Goal: Obtain resource: Obtain resource

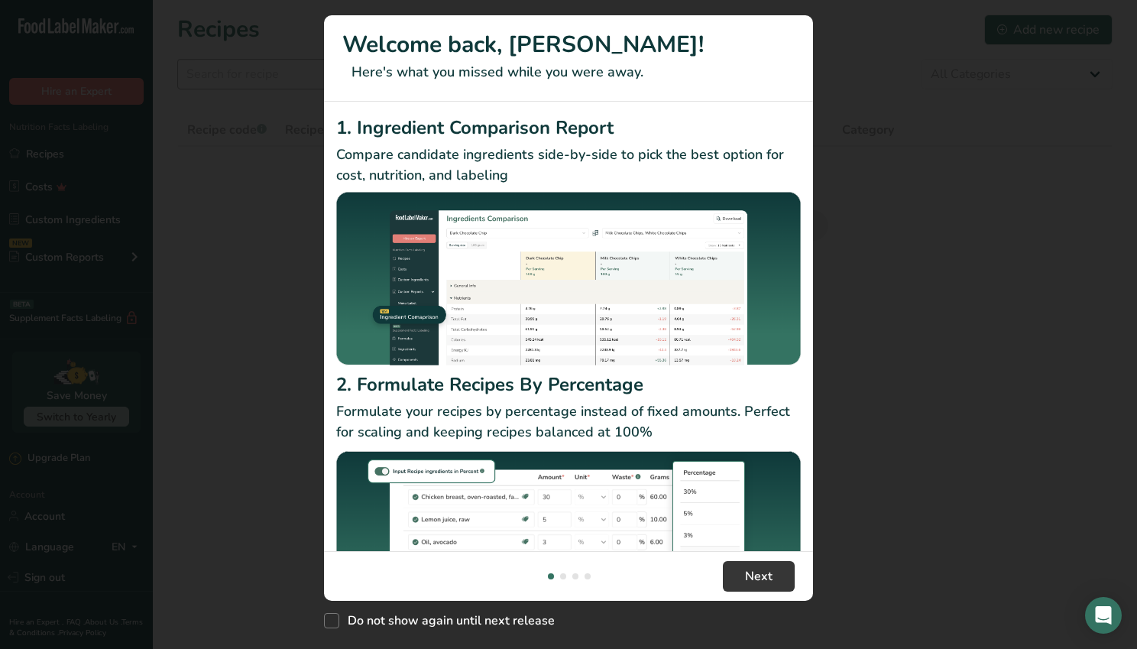
click at [235, 79] on div "New Features" at bounding box center [568, 324] width 1137 height 649
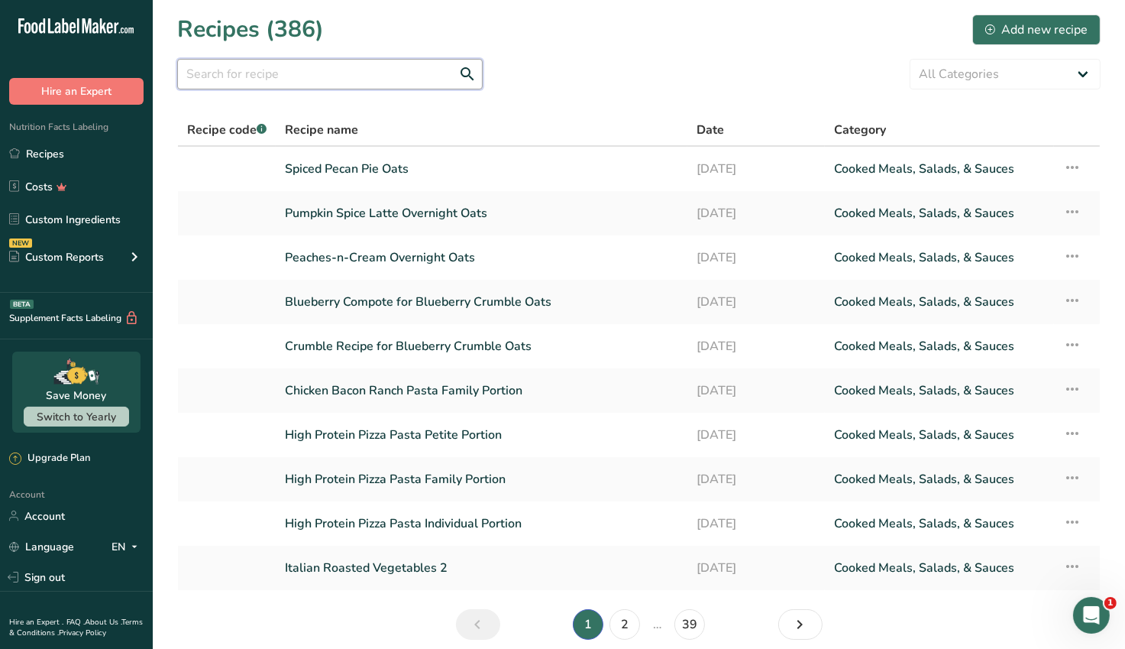
click at [219, 72] on input "text" at bounding box center [330, 74] width 306 height 31
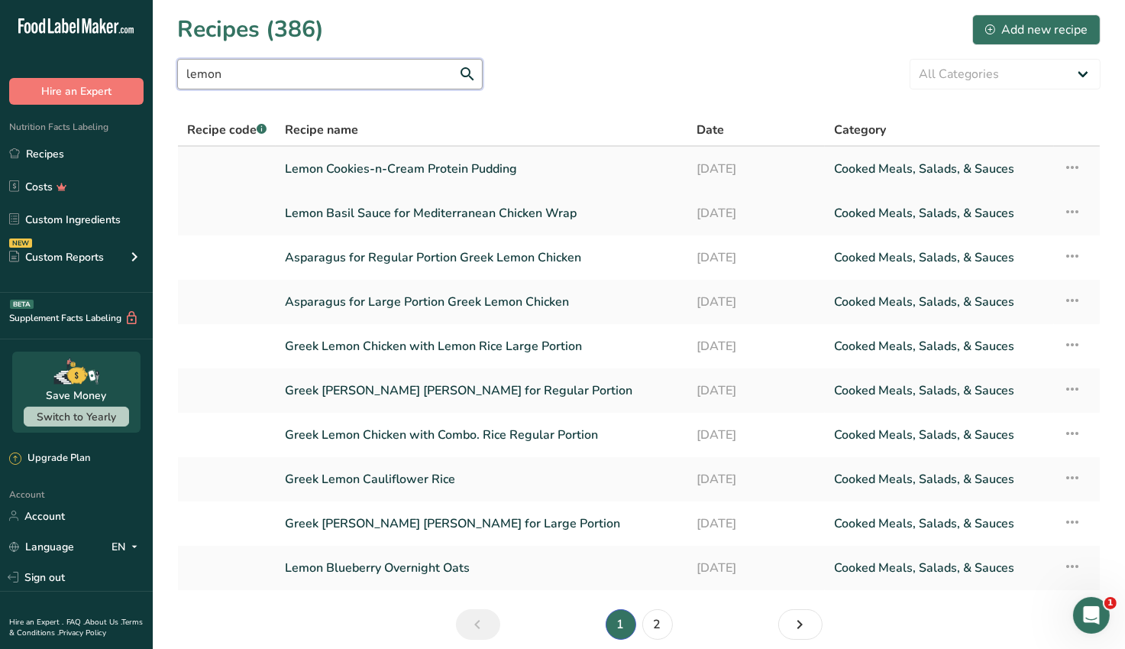
type input "lemon"
click at [347, 170] on link "Lemon Cookies-n-Cream Protein Pudding" at bounding box center [481, 169] width 393 height 32
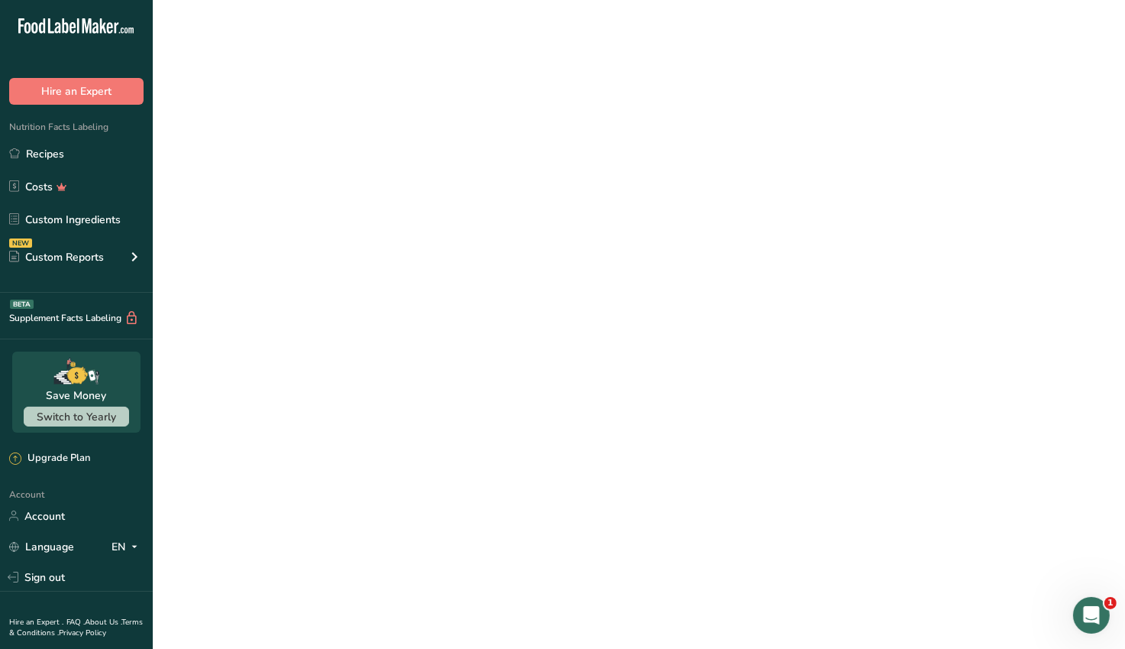
click at [347, 170] on link "Lemon Cookies-n-Cream Protein Pudding" at bounding box center [481, 169] width 393 height 32
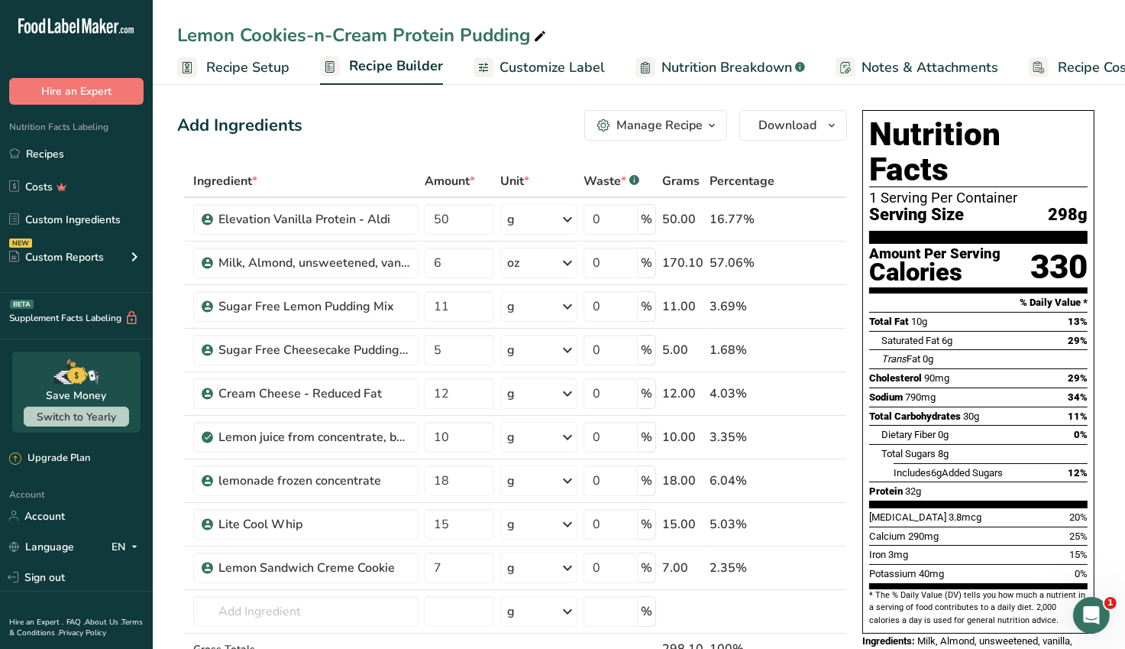
click at [712, 127] on icon "button" at bounding box center [712, 125] width 12 height 19
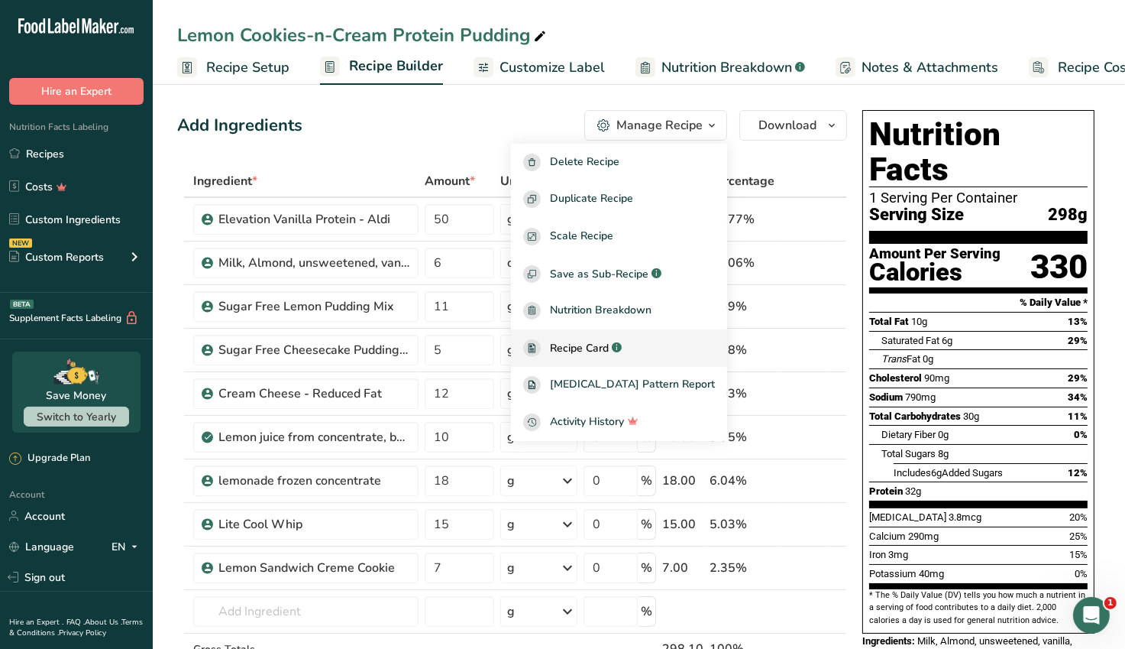
click at [609, 346] on span "Recipe Card" at bounding box center [579, 348] width 59 height 16
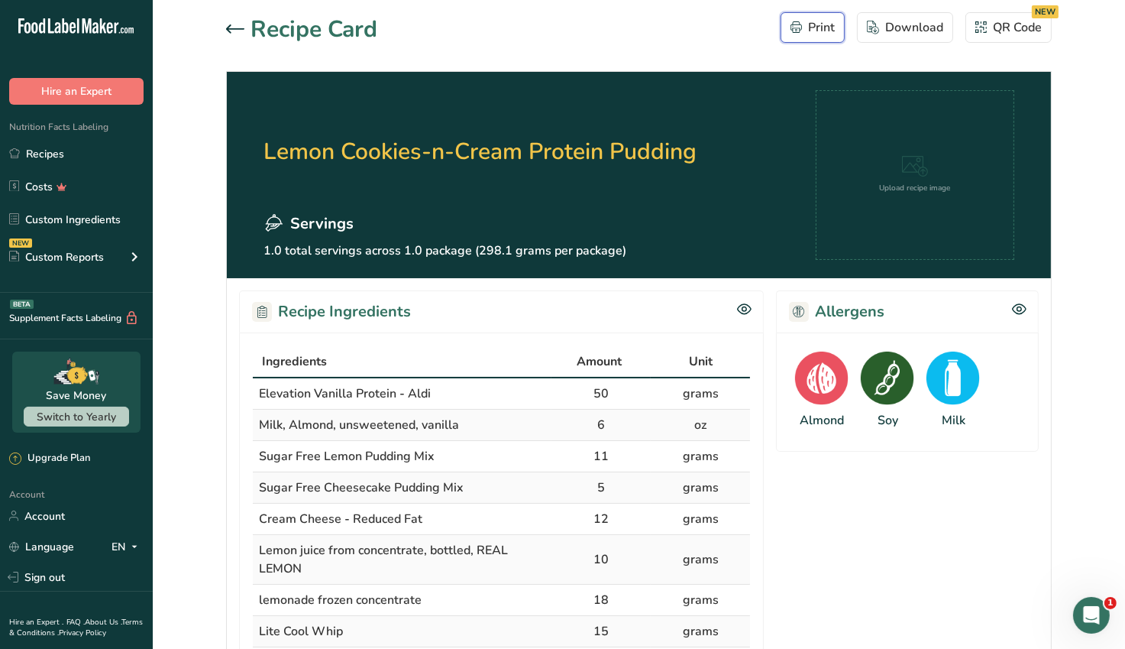
drag, startPoint x: 814, startPoint y: 28, endPoint x: 849, endPoint y: 447, distance: 420.1
click at [814, 28] on div "Print" at bounding box center [813, 27] width 44 height 18
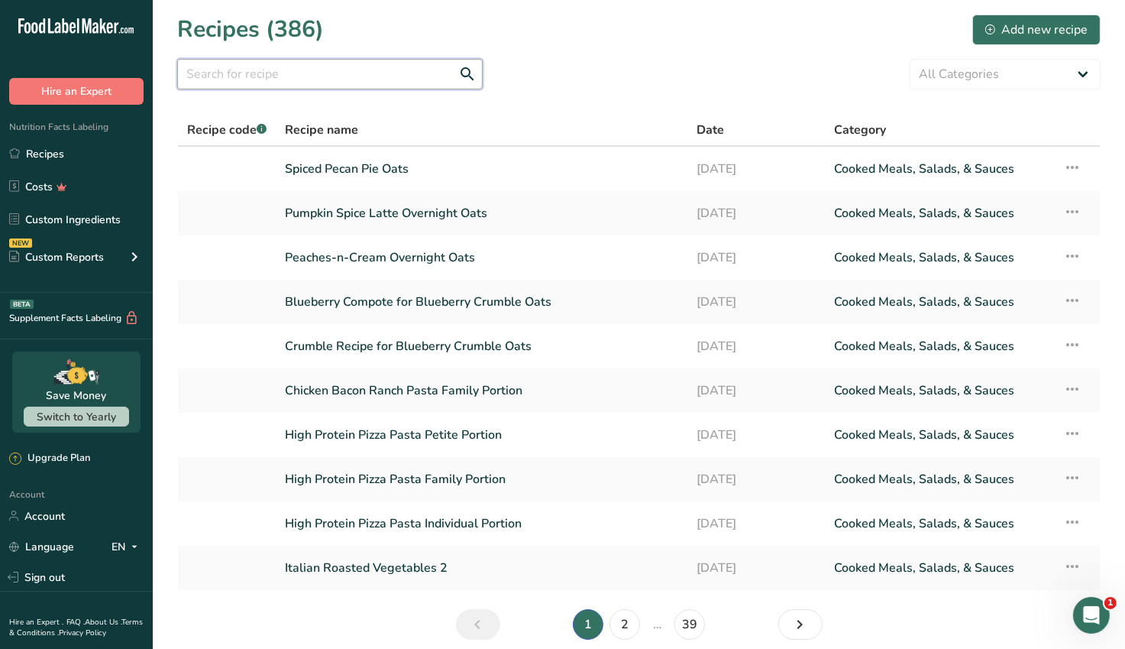
click at [352, 80] on input "text" at bounding box center [330, 74] width 306 height 31
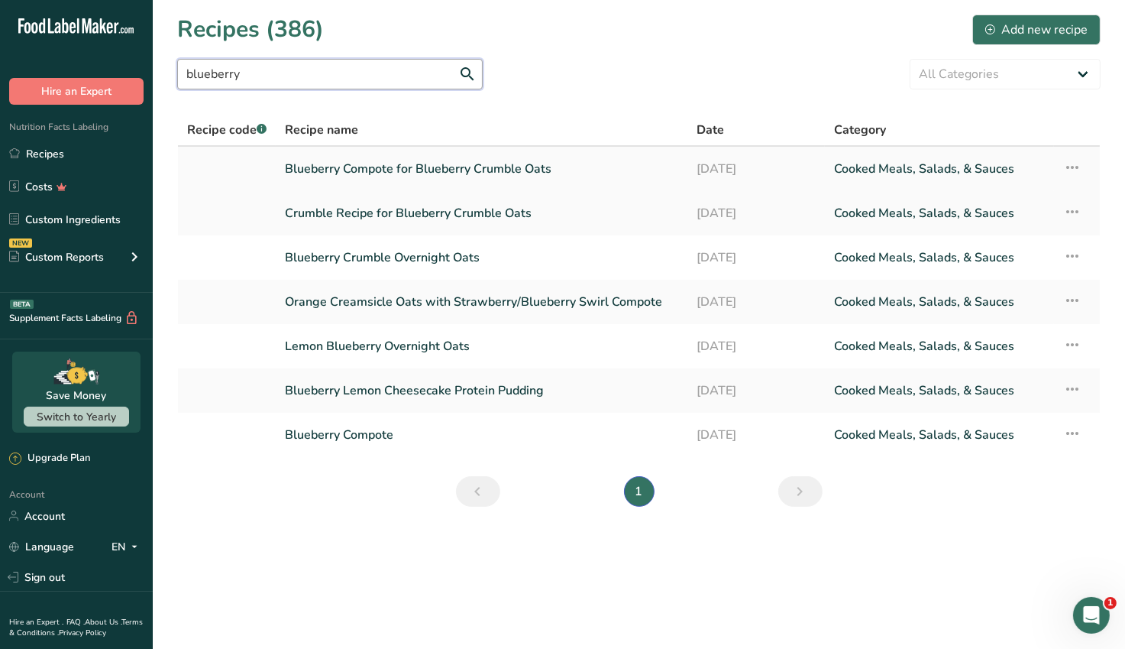
type input "blueberry"
click at [487, 174] on link "Blueberry Compote for Blueberry Crumble Oats" at bounding box center [481, 169] width 393 height 32
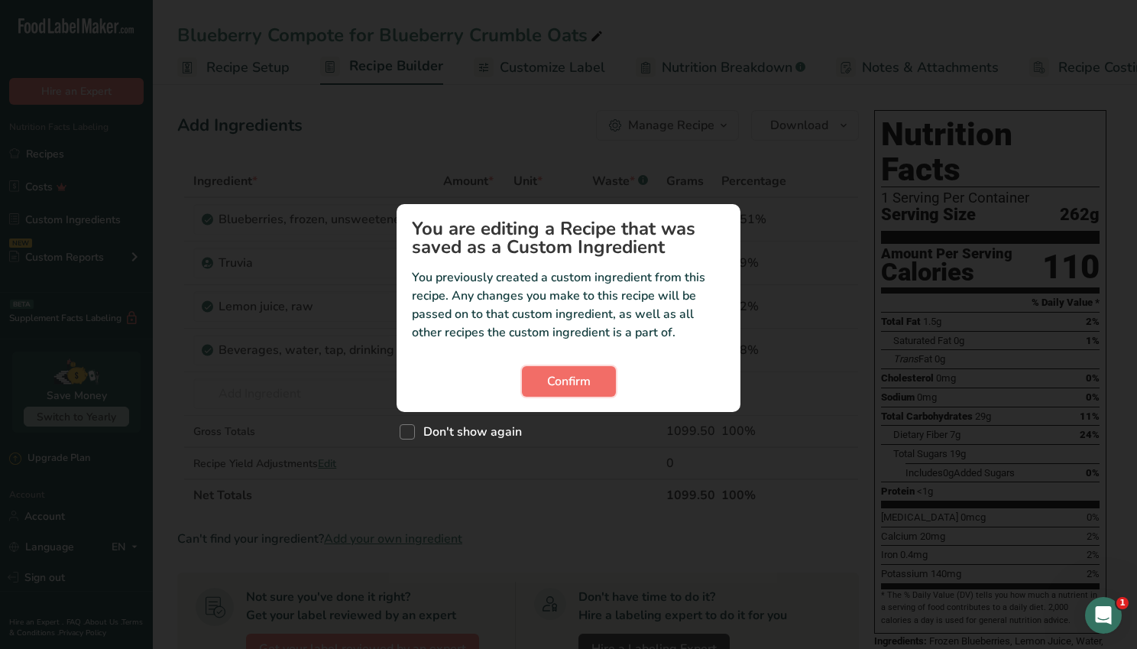
click at [596, 383] on button "Confirm" at bounding box center [569, 381] width 94 height 31
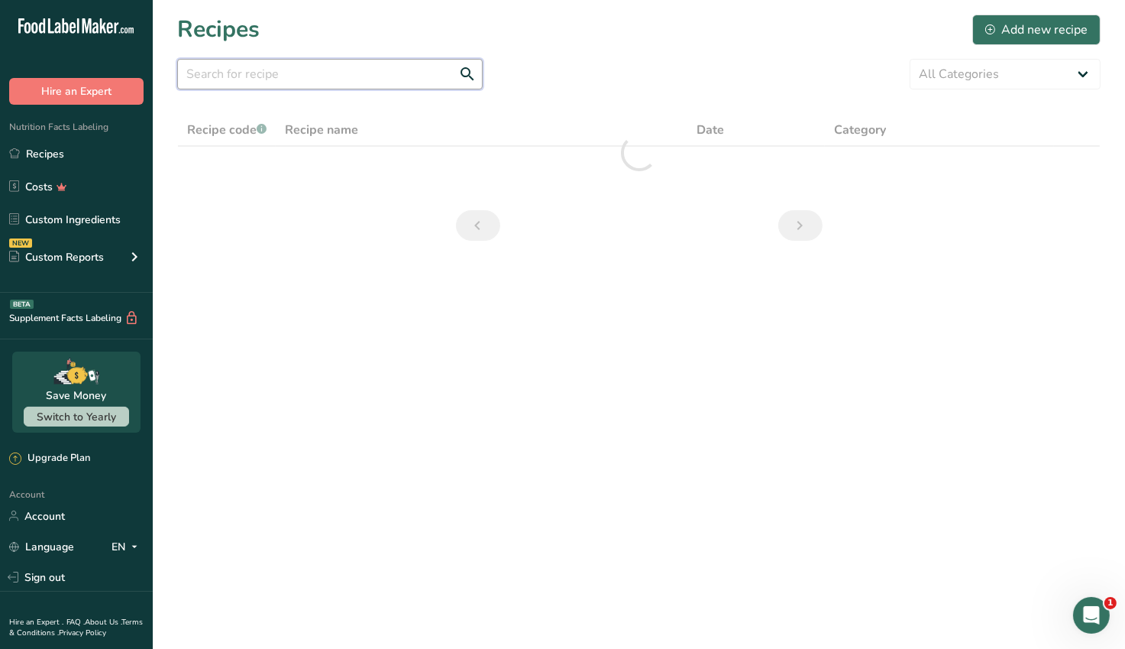
click at [249, 73] on input "text" at bounding box center [330, 74] width 306 height 31
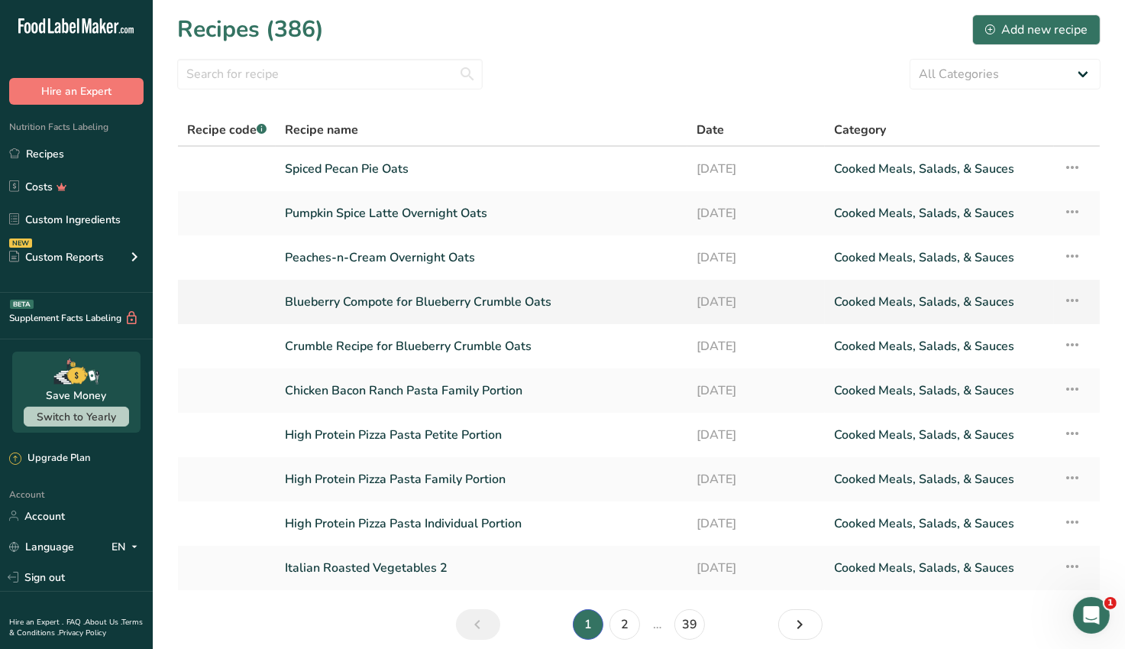
click at [504, 307] on link "Blueberry Compote for Blueberry Crumble Oats" at bounding box center [481, 302] width 393 height 32
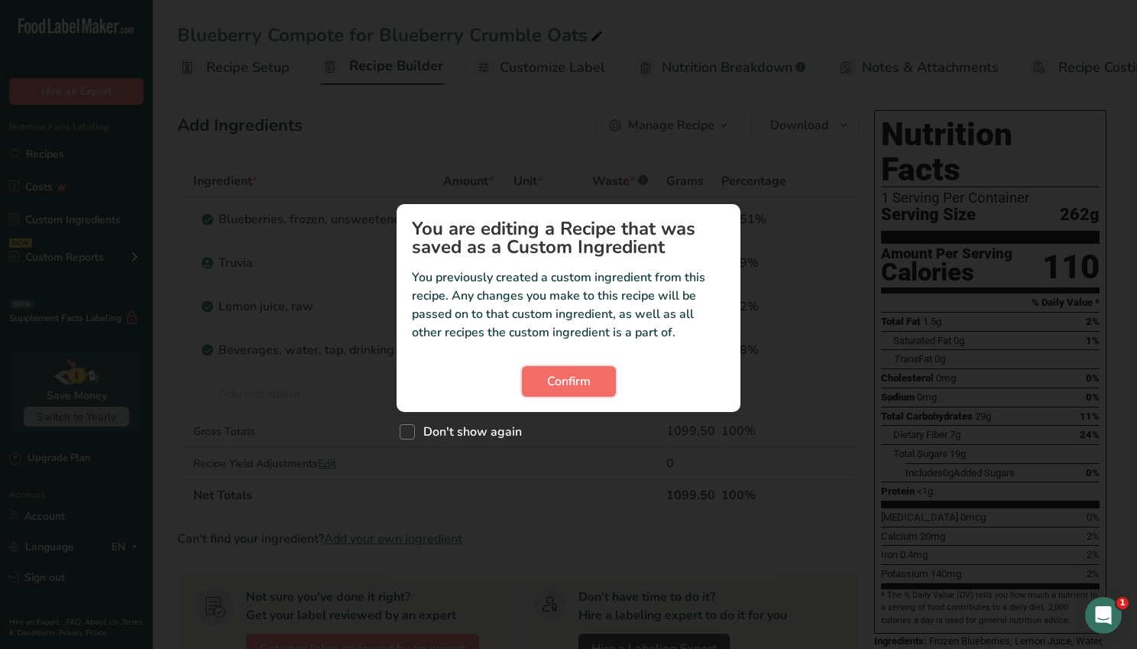
click at [586, 388] on span "Confirm" at bounding box center [569, 381] width 44 height 18
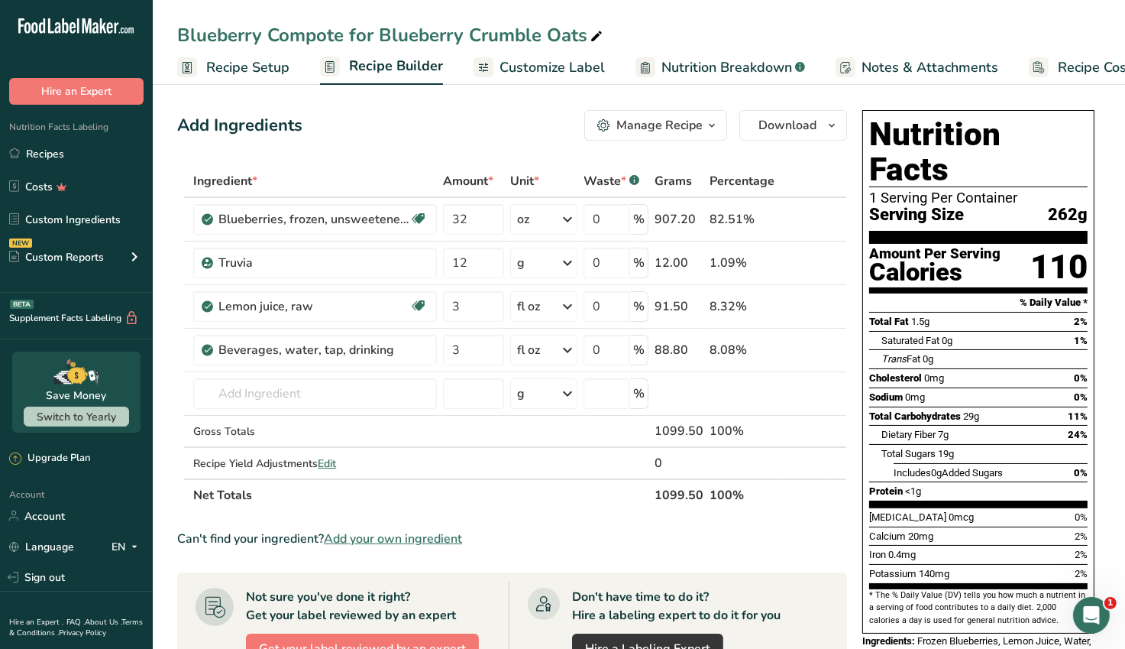
click at [713, 129] on icon "button" at bounding box center [712, 125] width 12 height 19
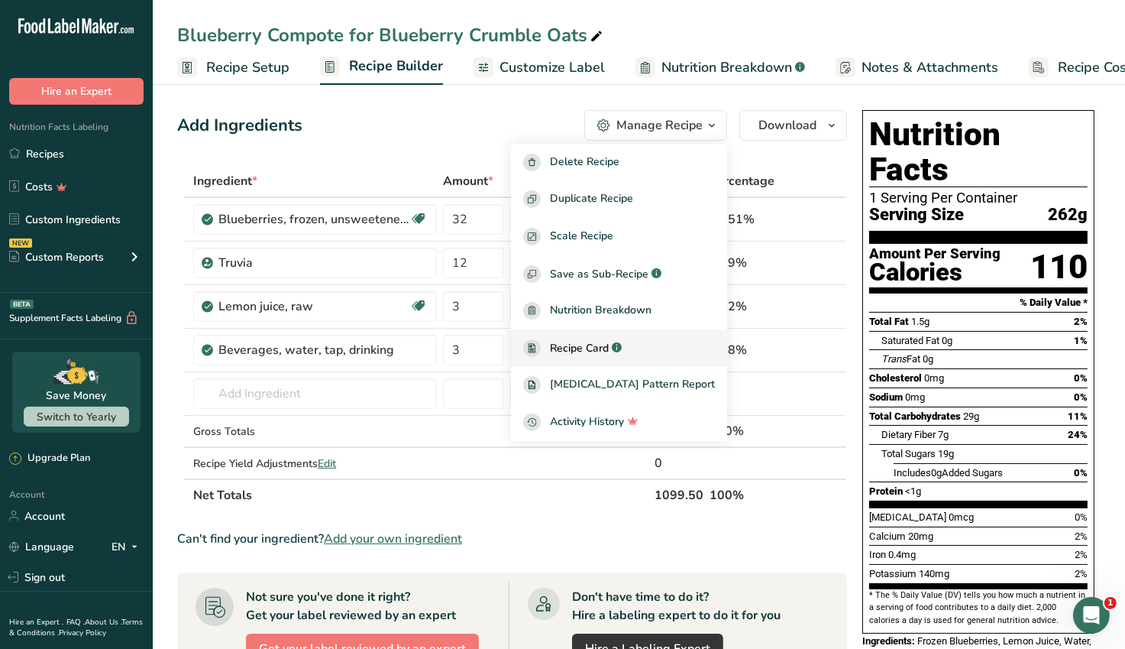
click at [609, 344] on span "Recipe Card" at bounding box center [579, 348] width 59 height 16
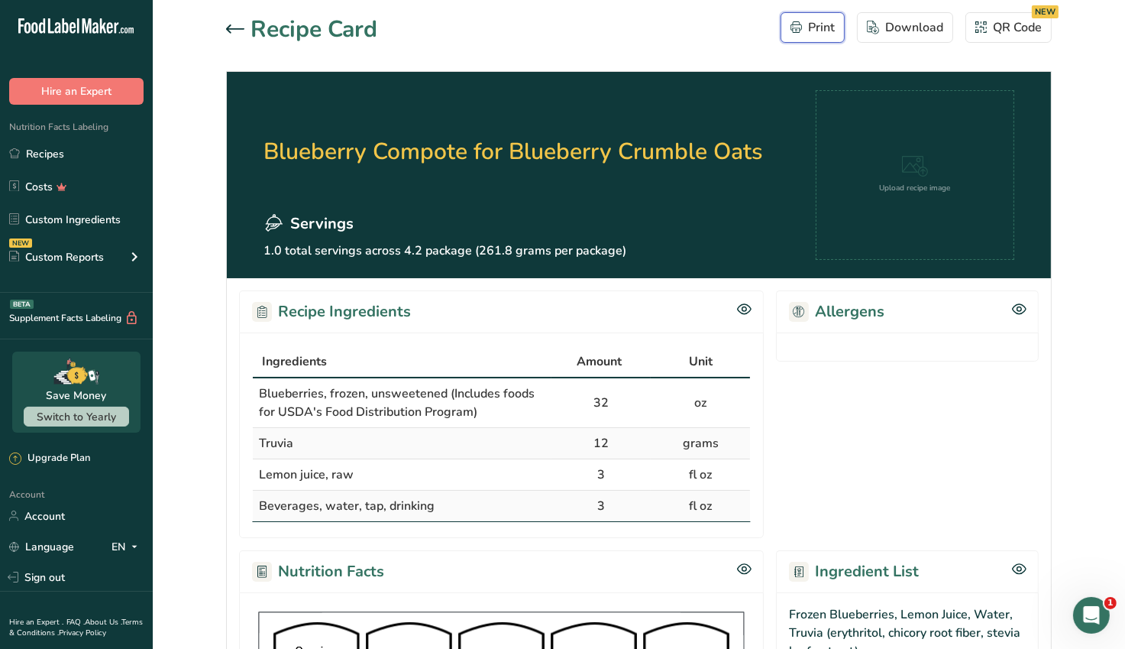
click at [811, 29] on div "Print" at bounding box center [813, 27] width 44 height 18
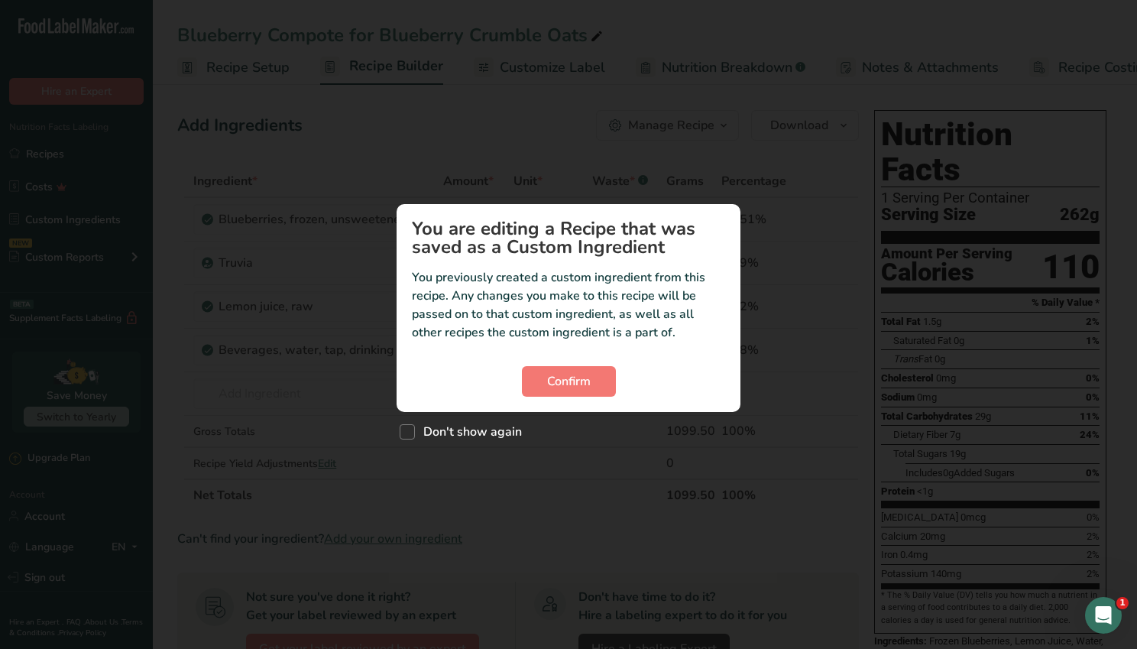
drag, startPoint x: 209, startPoint y: 92, endPoint x: 254, endPoint y: 63, distance: 54.2
click at [254, 63] on div "Custom ingredient modal" at bounding box center [568, 324] width 1137 height 649
drag, startPoint x: 585, startPoint y: 389, endPoint x: 571, endPoint y: 367, distance: 26.1
click at [585, 388] on span "Confirm" at bounding box center [569, 381] width 44 height 18
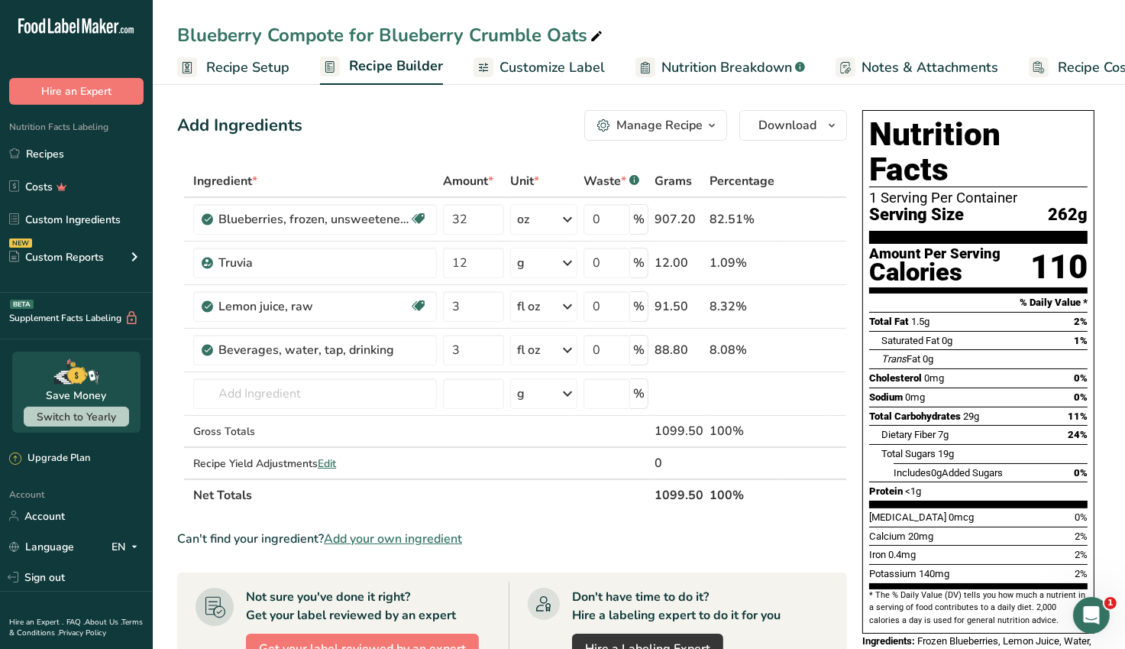
click at [240, 73] on span "Recipe Setup" at bounding box center [247, 67] width 83 height 21
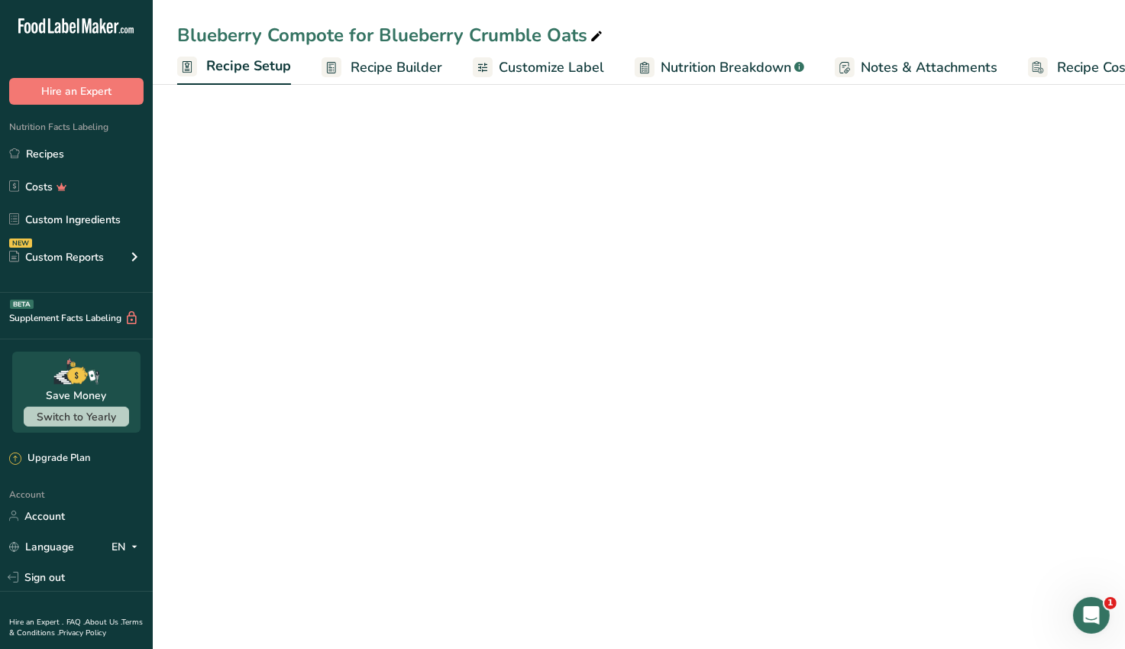
scroll to position [0, 5]
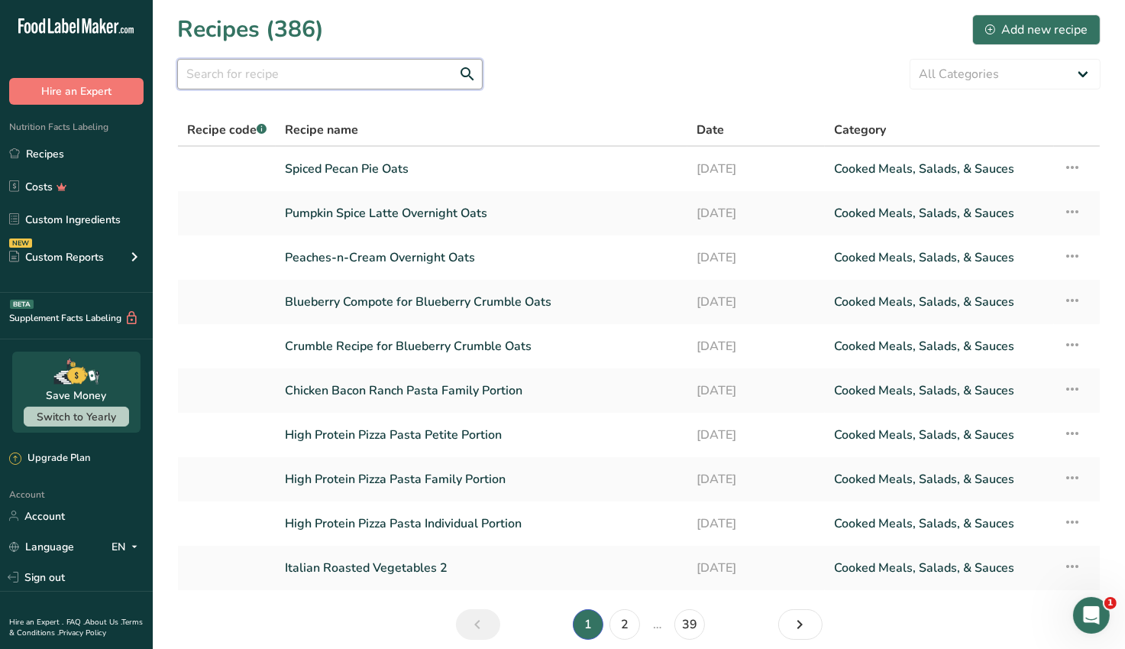
click at [239, 74] on input "text" at bounding box center [330, 74] width 306 height 31
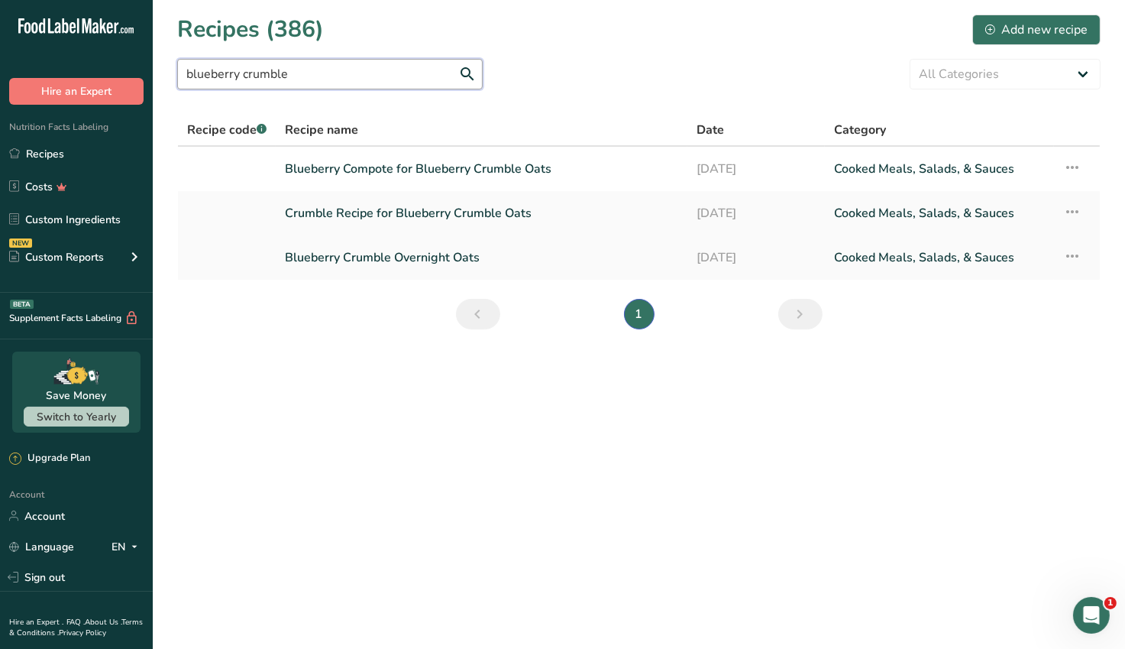
type input "blueberry crumble"
click at [415, 258] on link "Blueberry Crumble Overnight Oats" at bounding box center [481, 257] width 393 height 32
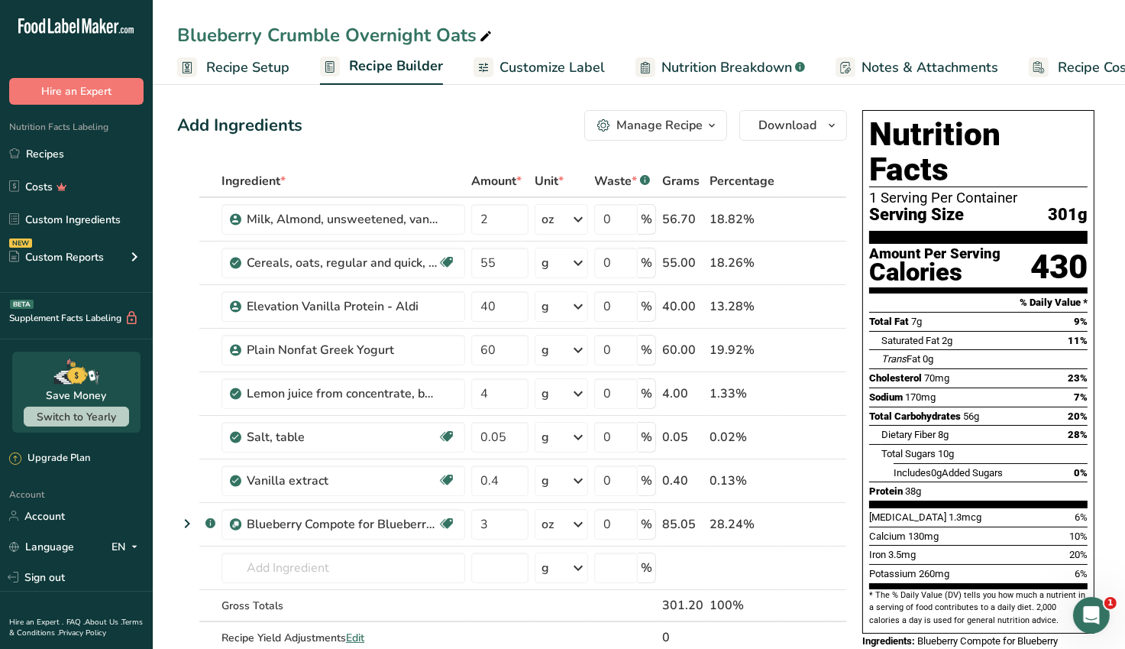
click at [704, 128] on span "button" at bounding box center [712, 125] width 18 height 18
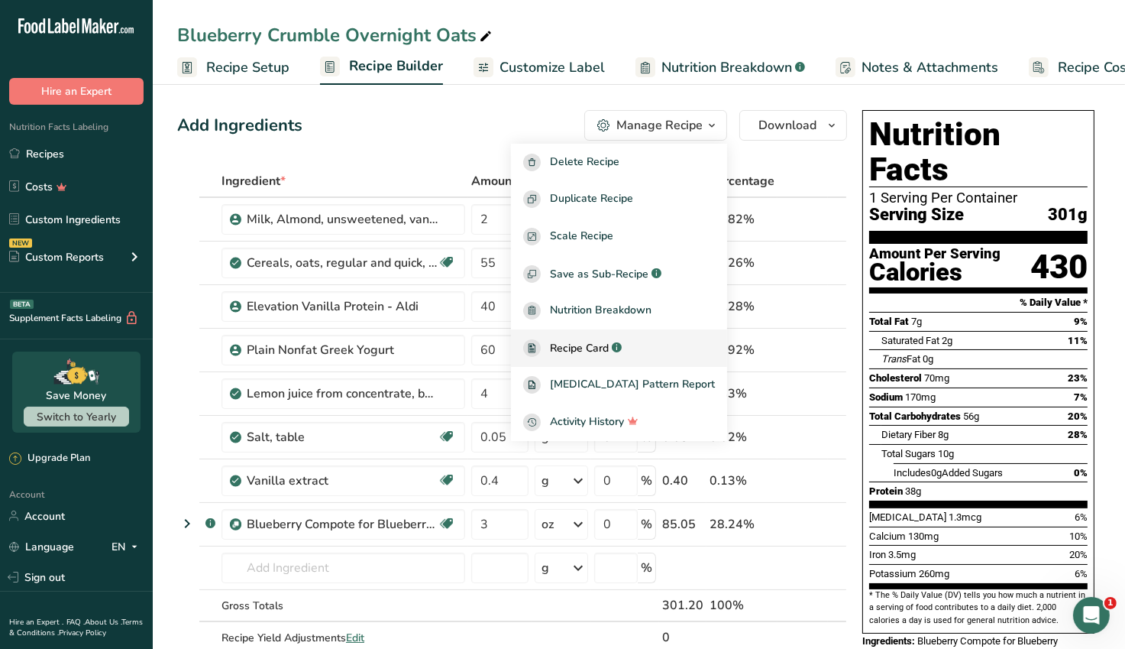
click at [609, 351] on span "Recipe Card" at bounding box center [579, 348] width 59 height 16
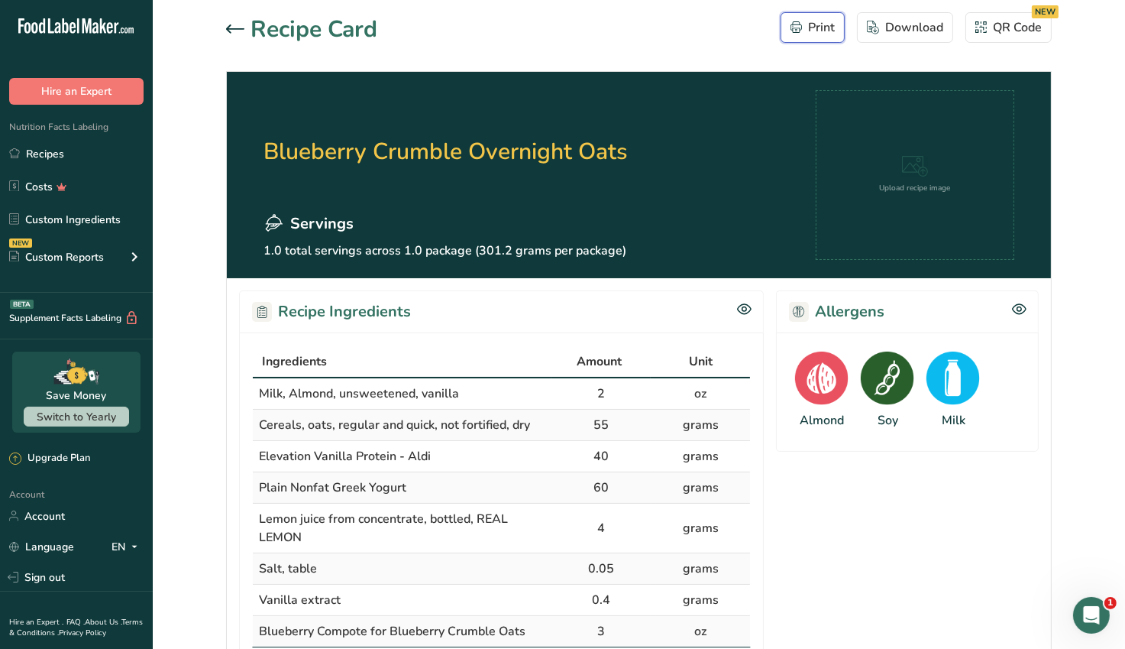
drag, startPoint x: 817, startPoint y: 31, endPoint x: 837, endPoint y: 443, distance: 412.2
click at [816, 31] on div "Print" at bounding box center [813, 27] width 44 height 18
click at [240, 29] on icon at bounding box center [235, 28] width 18 height 8
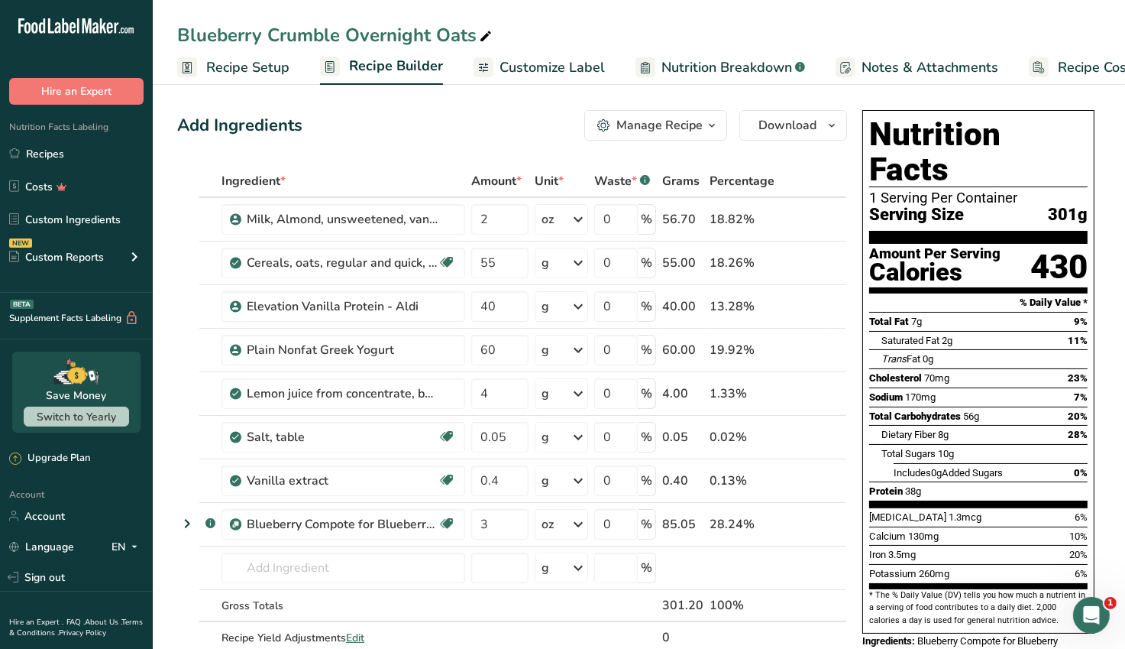
click at [241, 27] on div "Blueberry Crumble Overnight Oats" at bounding box center [336, 34] width 318 height 27
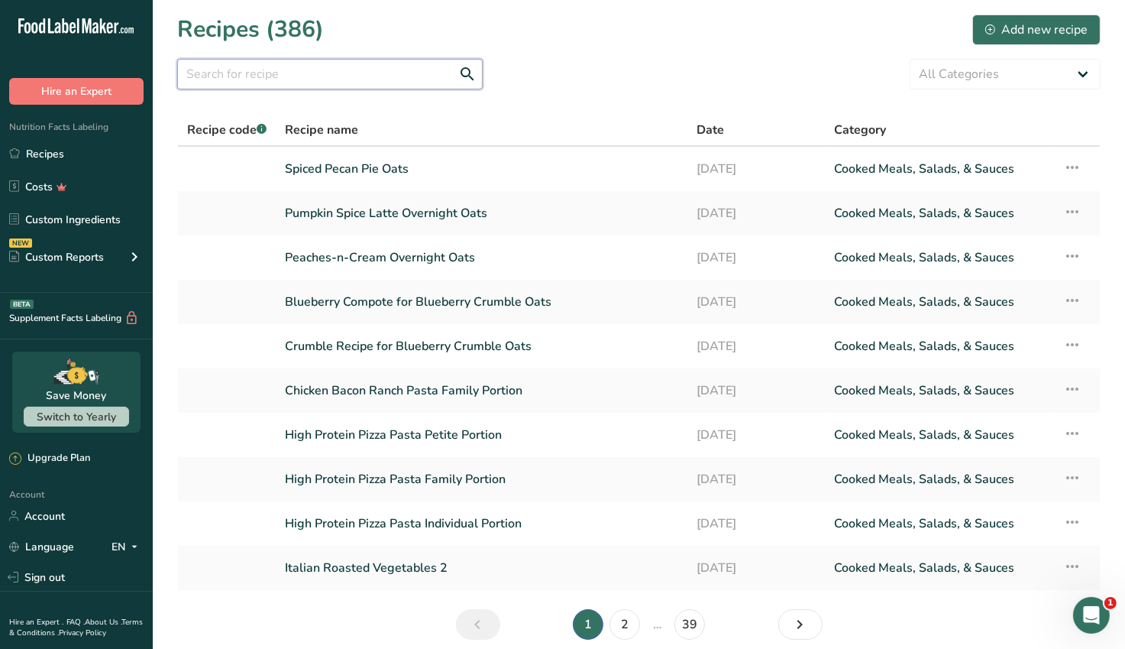
click at [248, 81] on input "text" at bounding box center [330, 74] width 306 height 31
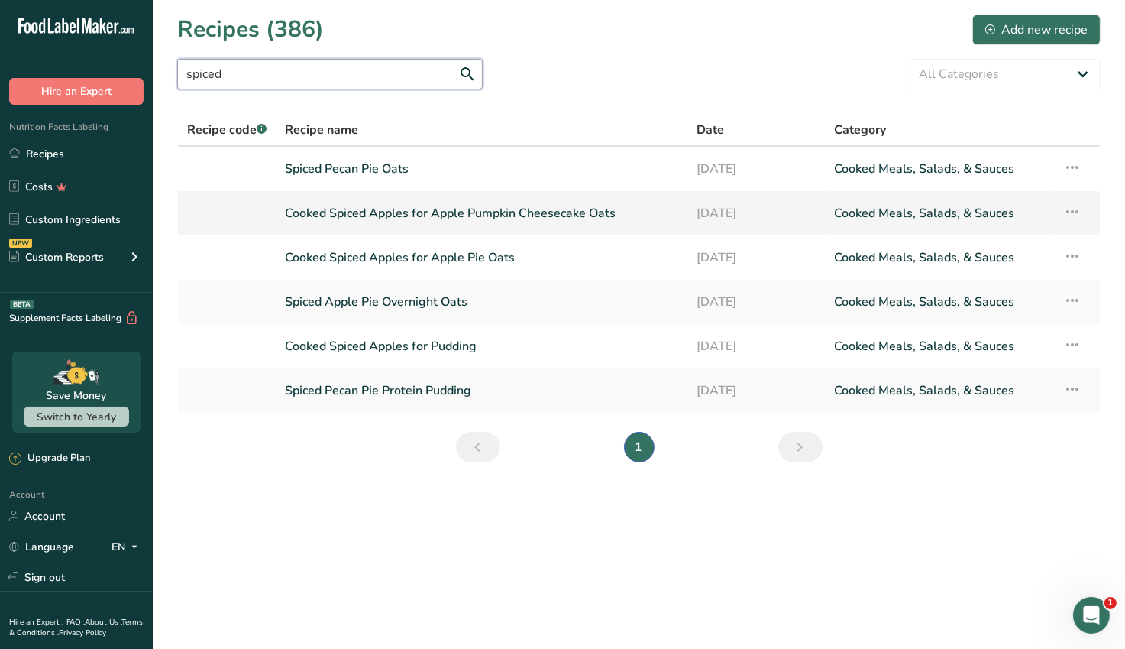
type input "spiced"
click at [446, 219] on link "Cooked Spiced Apples for Apple Pumpkin Cheesecake Oats" at bounding box center [481, 213] width 393 height 32
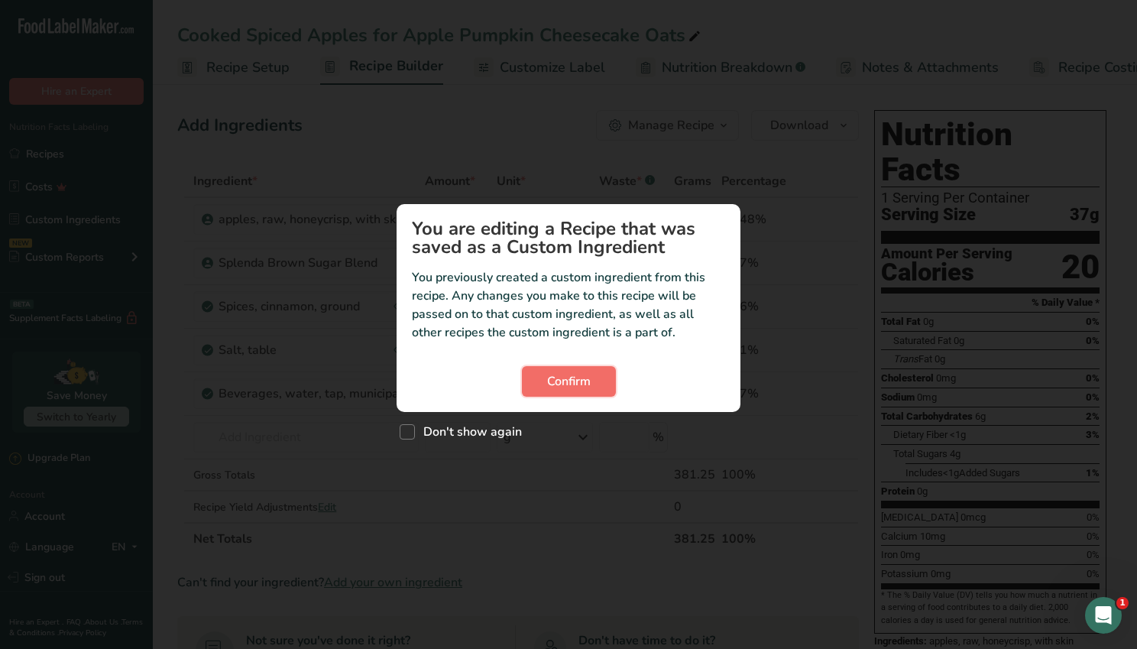
click at [568, 379] on span "Confirm" at bounding box center [569, 381] width 44 height 18
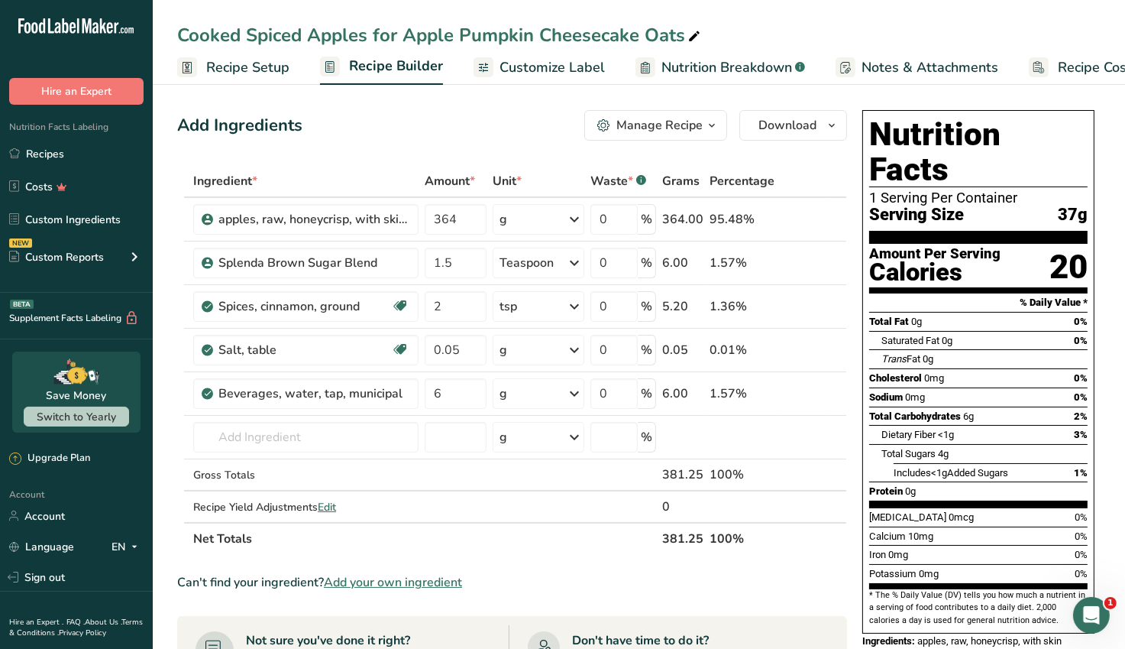
click at [712, 125] on icon "button" at bounding box center [712, 125] width 12 height 19
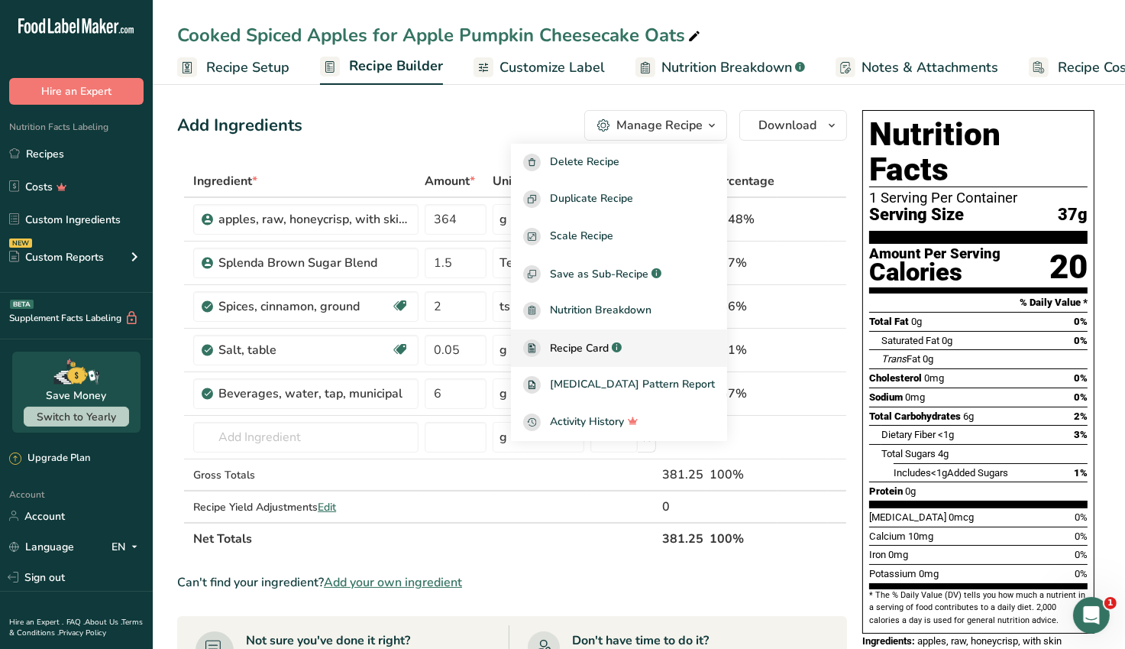
click at [609, 347] on span "Recipe Card" at bounding box center [579, 348] width 59 height 16
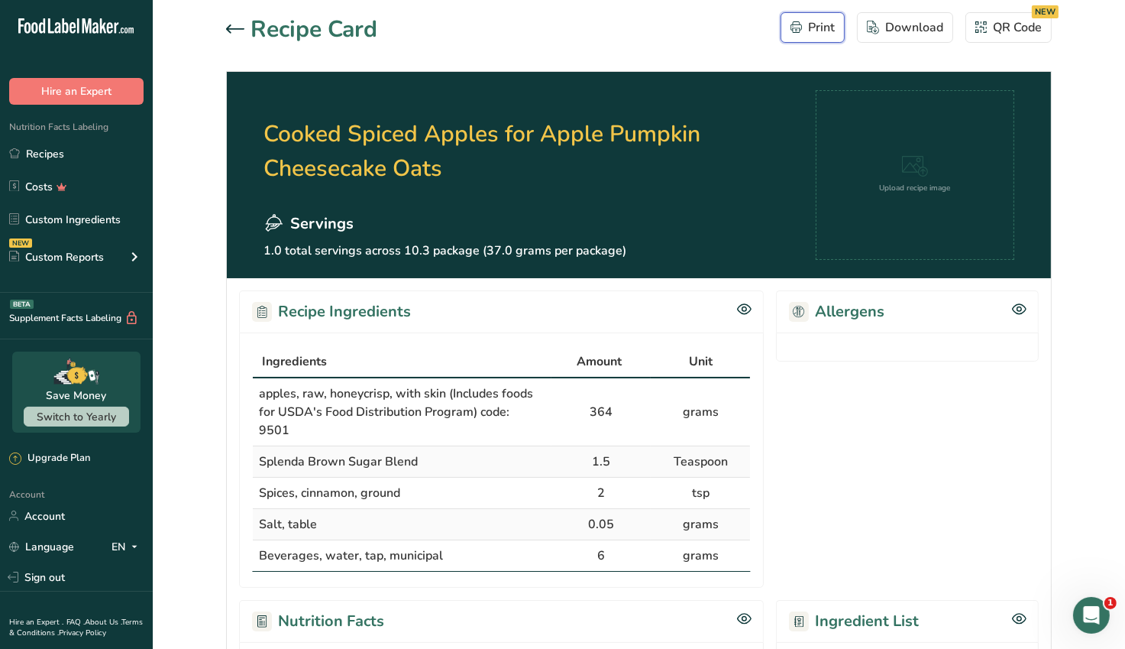
click at [819, 27] on div "Print" at bounding box center [813, 27] width 44 height 18
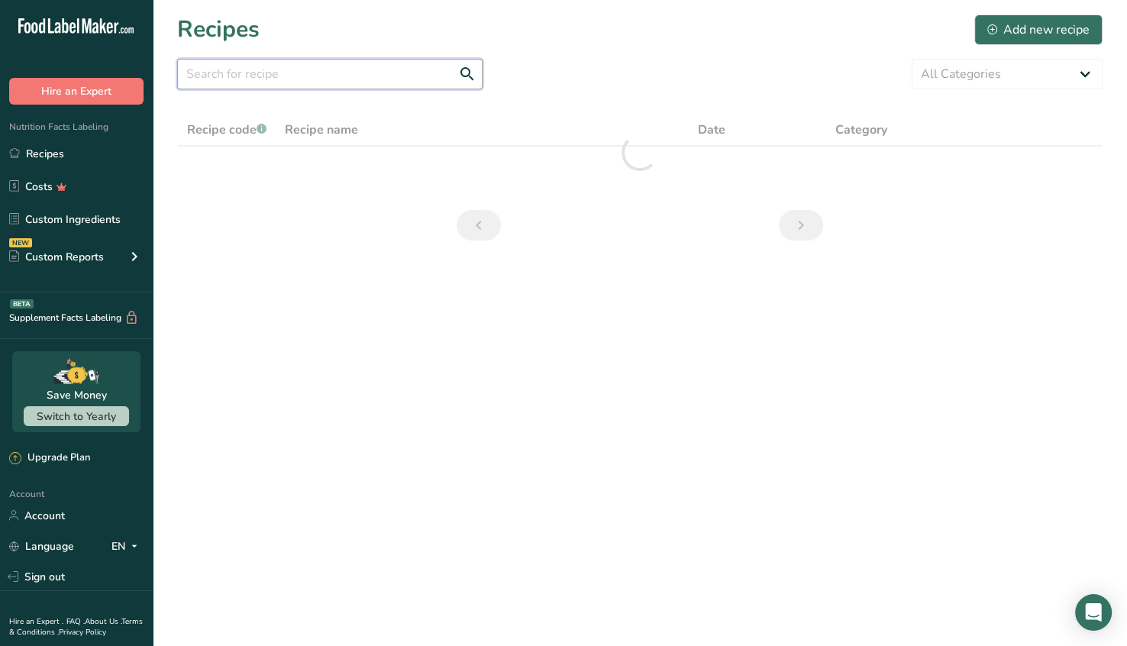
click at [283, 86] on input "text" at bounding box center [330, 74] width 306 height 31
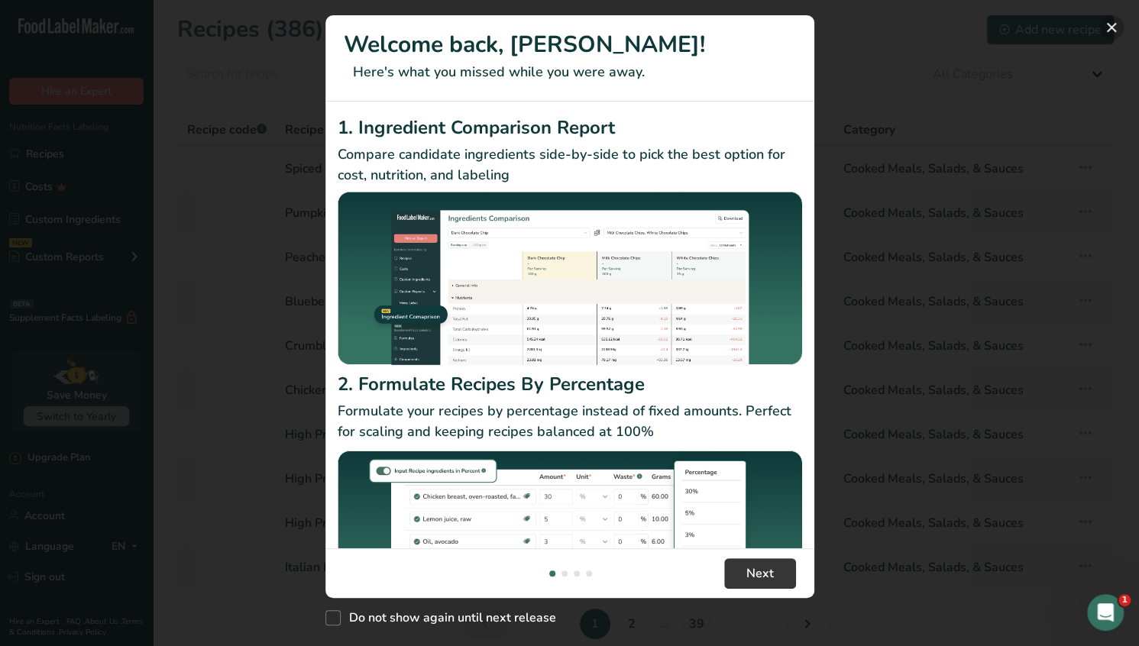
drag, startPoint x: 1110, startPoint y: 27, endPoint x: 1099, endPoint y: 35, distance: 13.1
click at [1110, 27] on button "New Features" at bounding box center [1111, 27] width 24 height 24
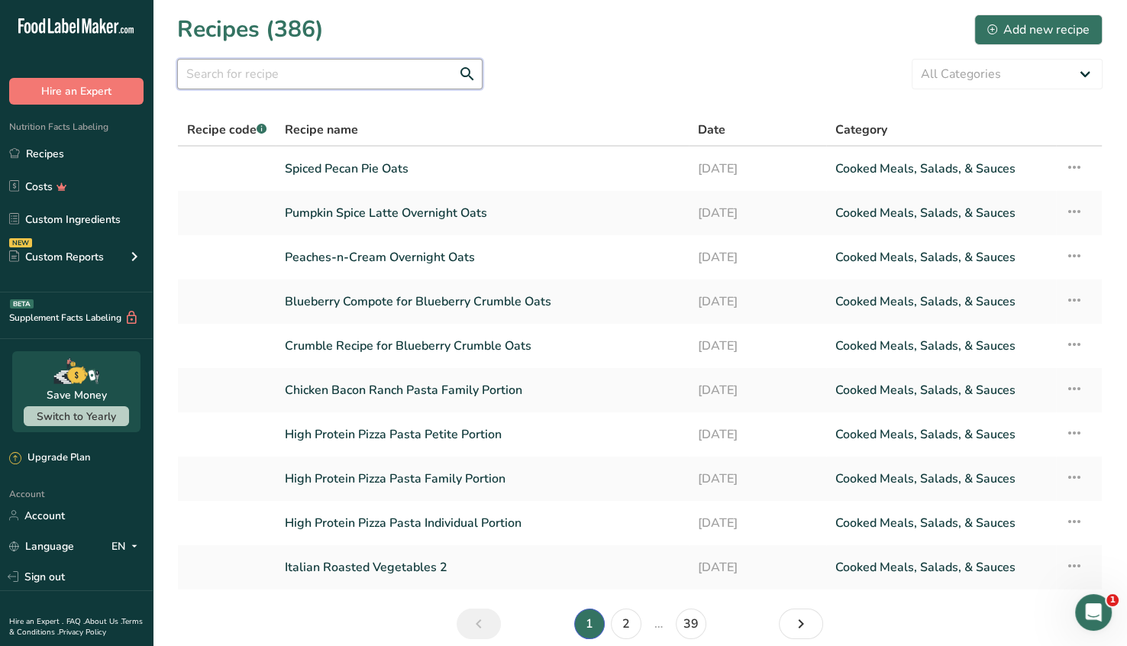
click at [242, 73] on input "text" at bounding box center [330, 74] width 306 height 31
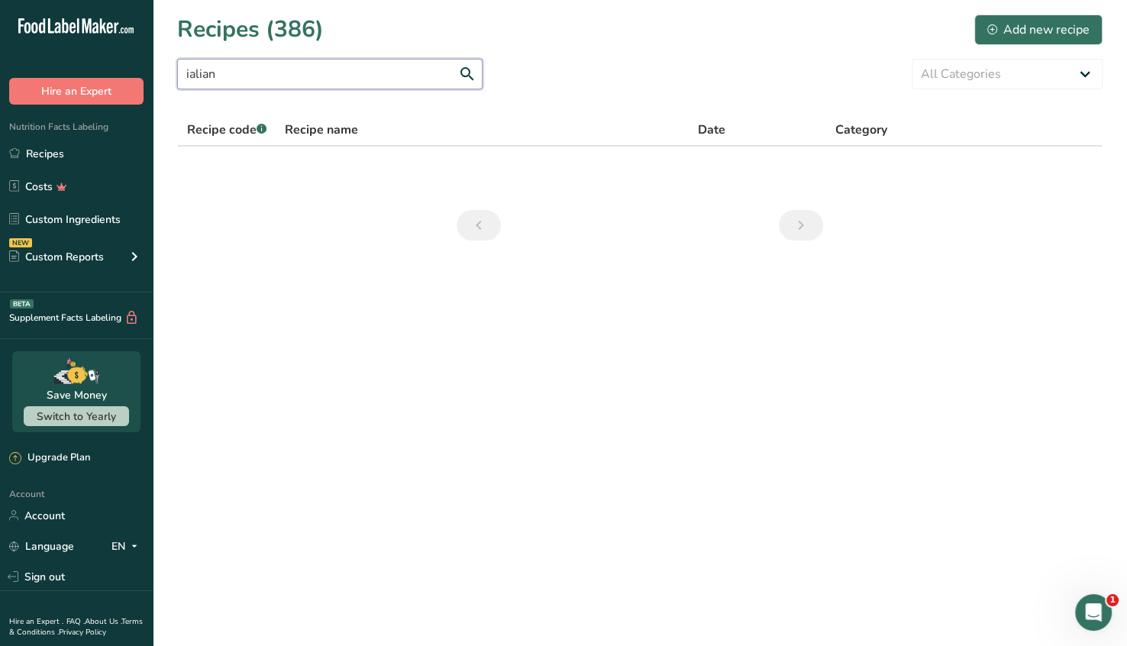
click at [192, 70] on input "ialian" at bounding box center [330, 74] width 306 height 31
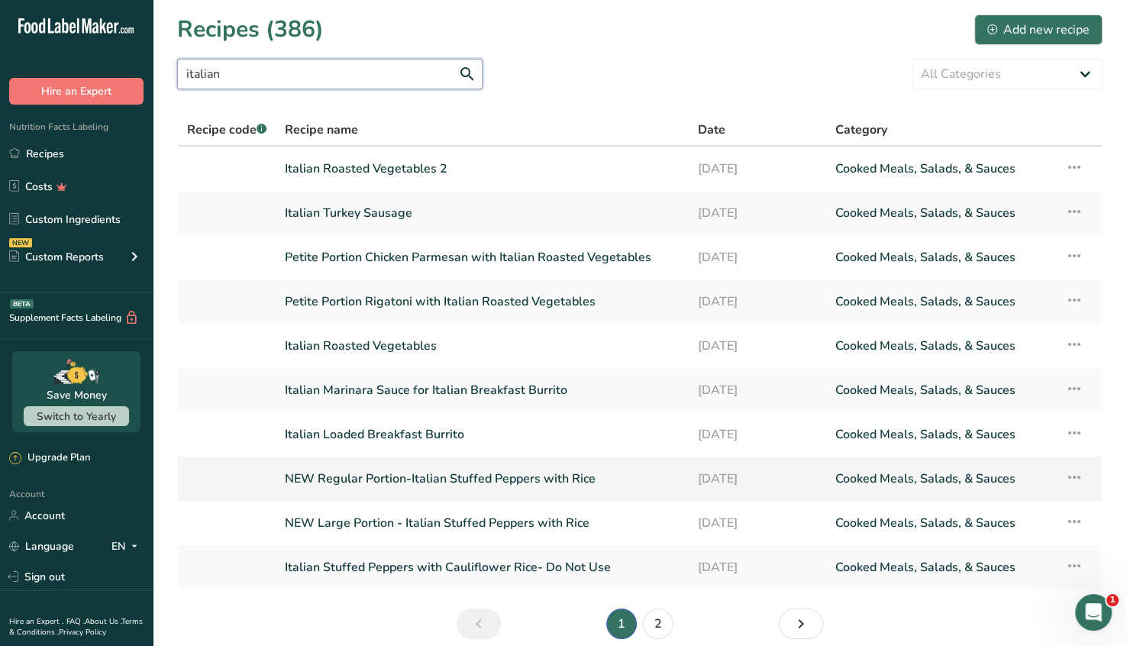
type input "italian"
click at [495, 478] on link "NEW Regular Portion-Italian Stuffed Peppers with Rice" at bounding box center [482, 479] width 395 height 32
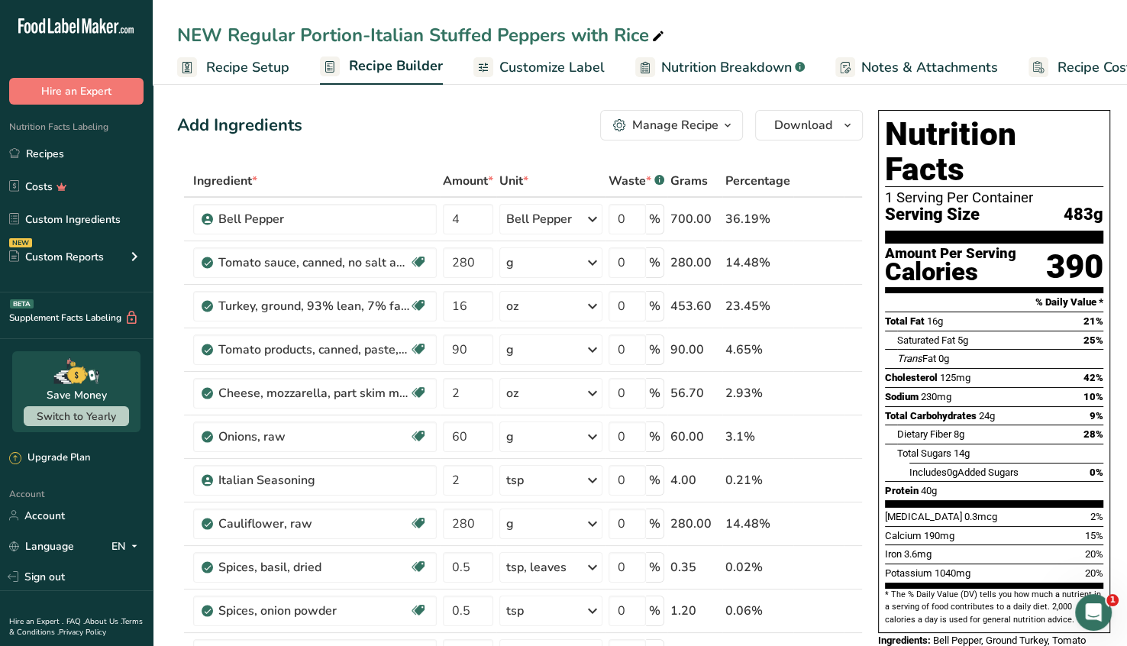
click at [704, 137] on button "Manage Recipe" at bounding box center [671, 125] width 143 height 31
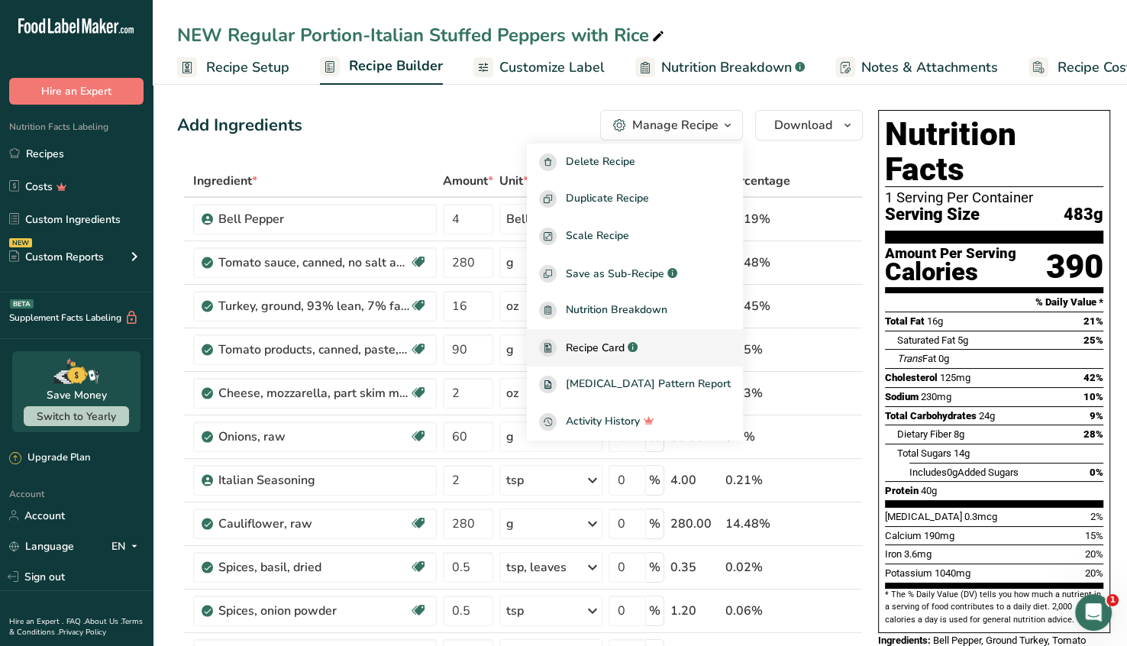
click at [625, 351] on span "Recipe Card" at bounding box center [595, 348] width 59 height 16
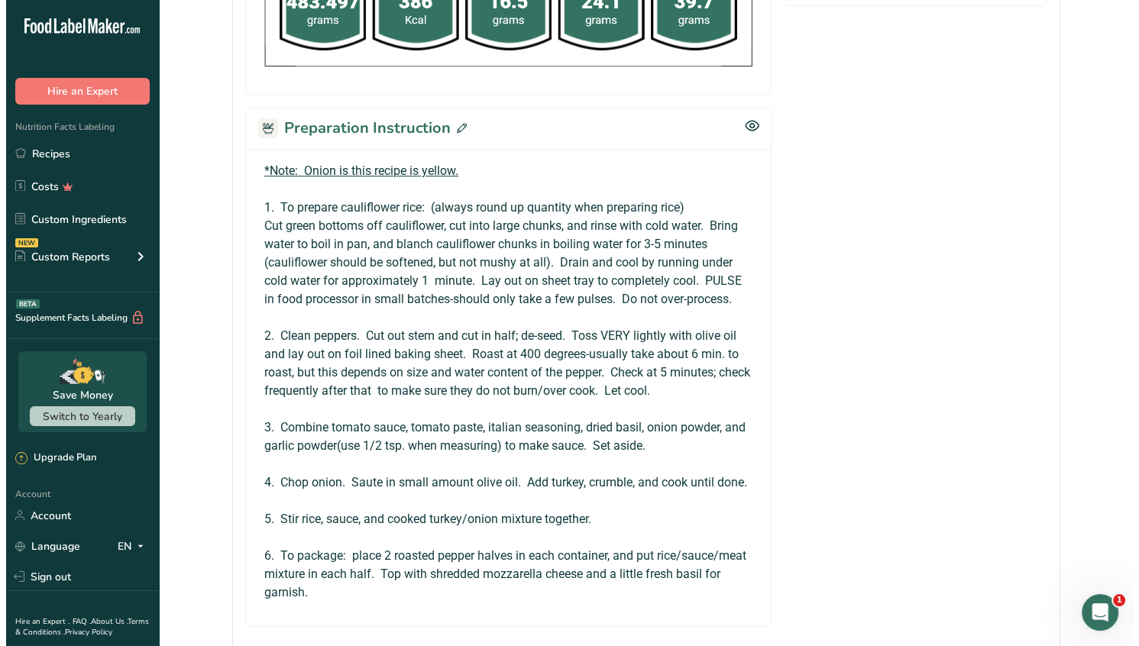
scroll to position [993, 0]
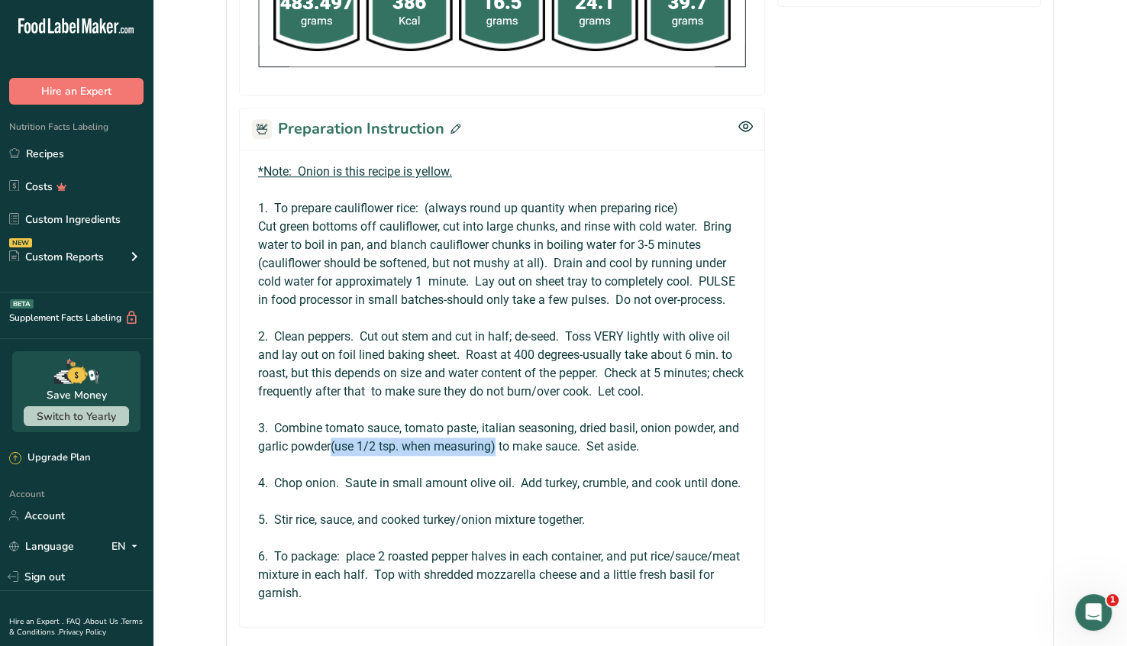
drag, startPoint x: 497, startPoint y: 442, endPoint x: 330, endPoint y: 442, distance: 167.3
click at [330, 442] on p "3. Combine tomato sauce, tomato paste, italian seasoning, dried basil, onion po…" at bounding box center [502, 437] width 488 height 37
click at [455, 124] on icon at bounding box center [456, 129] width 10 height 10
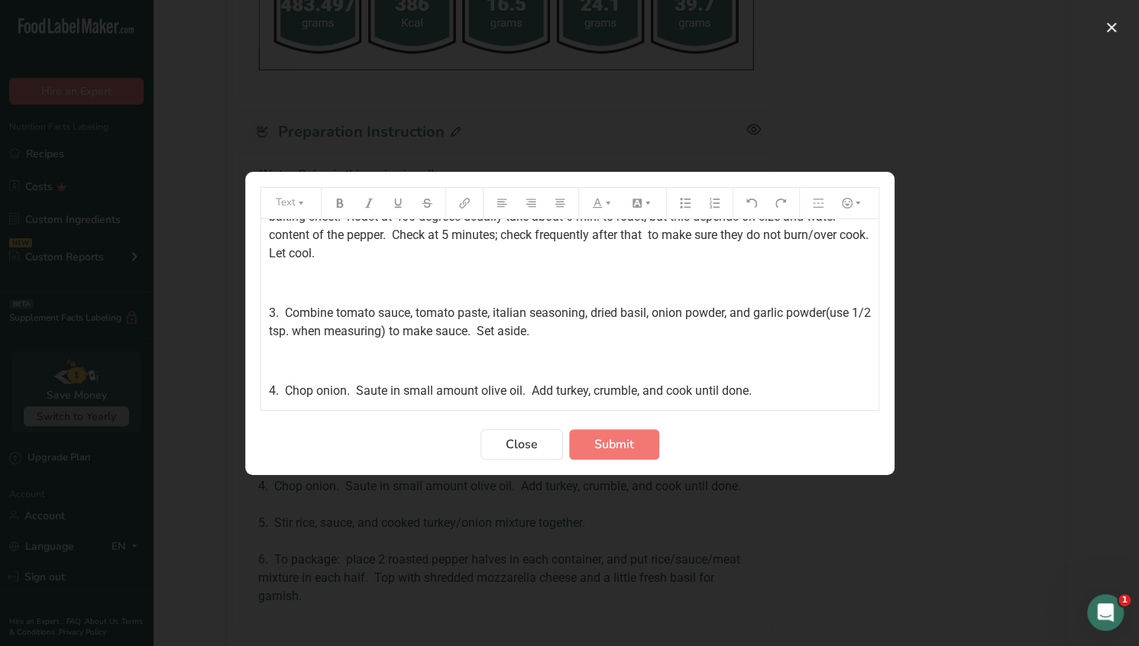
scroll to position [250, 0]
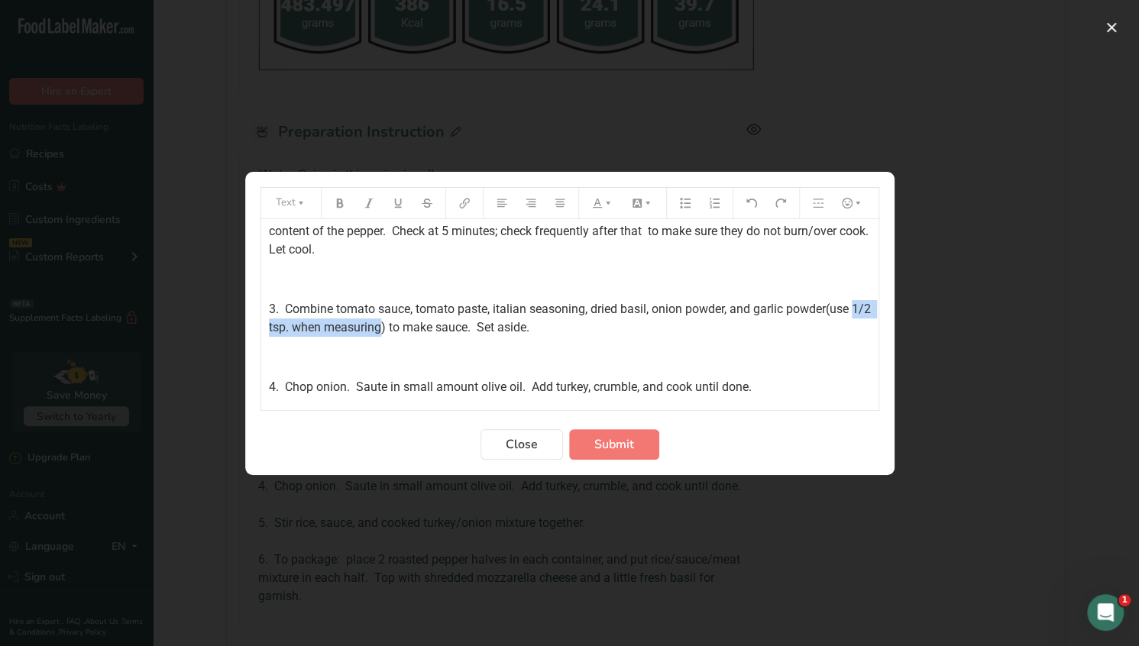
drag, startPoint x: 402, startPoint y: 344, endPoint x: 267, endPoint y: 346, distance: 134.5
click at [269, 335] on span "3. Combine tomato sauce, tomato paste, italian seasoning, dried basil, onion po…" at bounding box center [571, 318] width 605 height 33
drag, startPoint x: 428, startPoint y: 357, endPoint x: 597, endPoint y: 357, distance: 168.8
click at [428, 355] on div "*Note: Onion is this recipe is yellow. ﻿ 1. To prepare cauliflower rice: (alway…" at bounding box center [569, 251] width 617 height 564
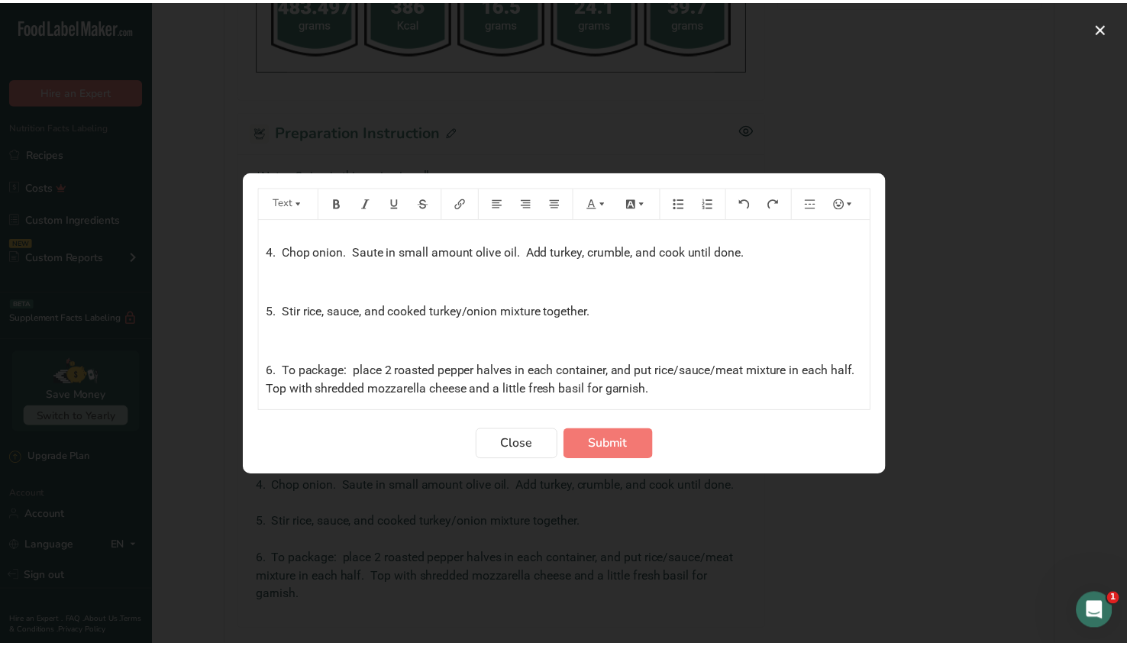
scroll to position [403, 0]
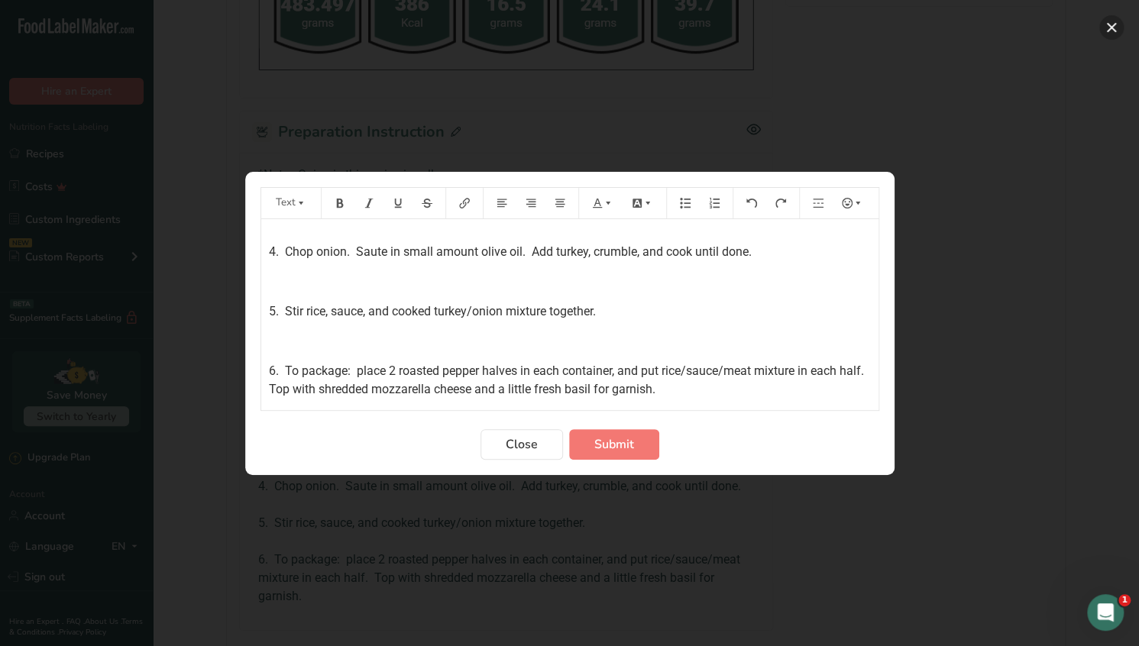
click at [1113, 24] on button "Preparation instructions modal" at bounding box center [1111, 27] width 24 height 24
